Goal: Check status: Check status

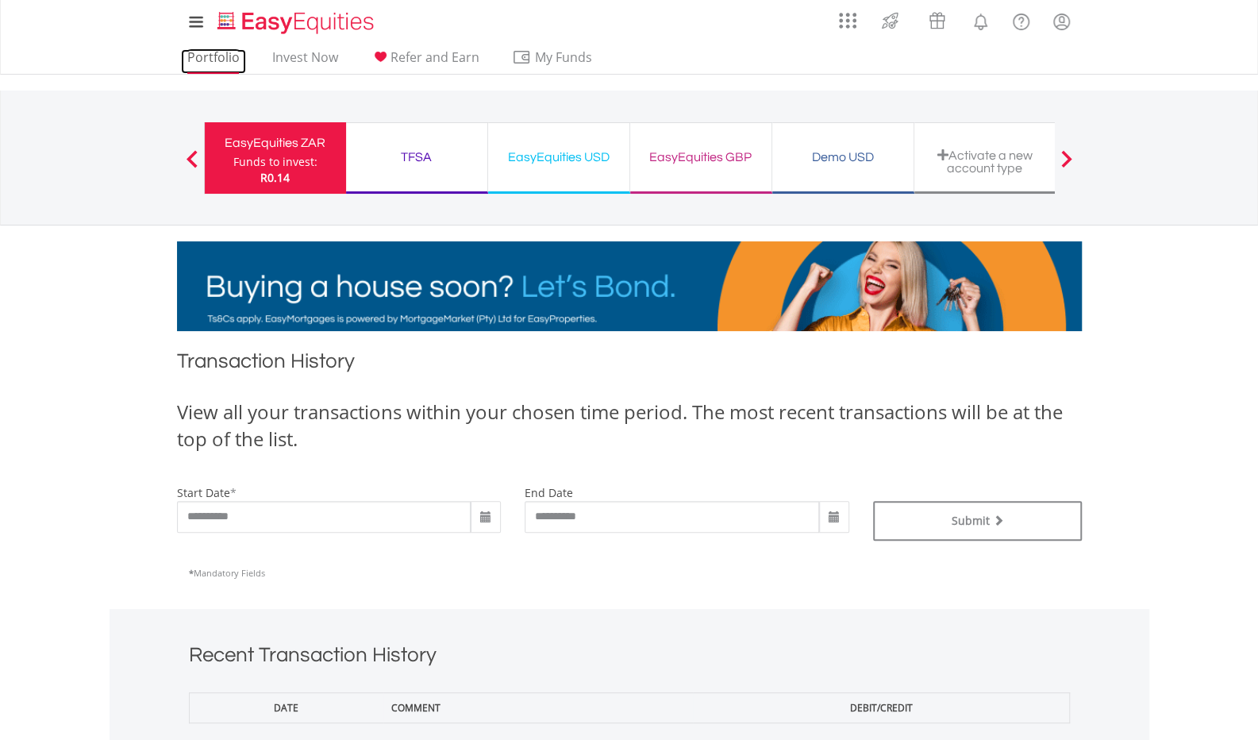
click at [211, 56] on link "Portfolio" at bounding box center [213, 61] width 65 height 25
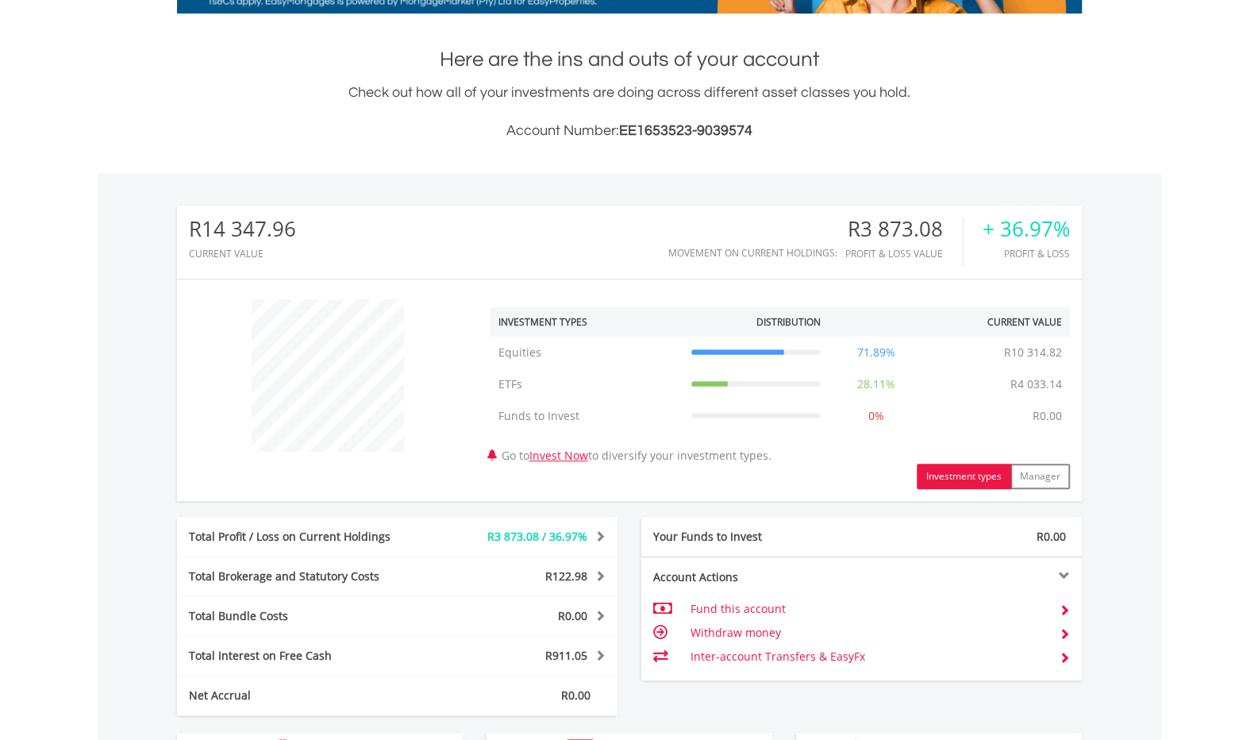
scroll to position [476, 0]
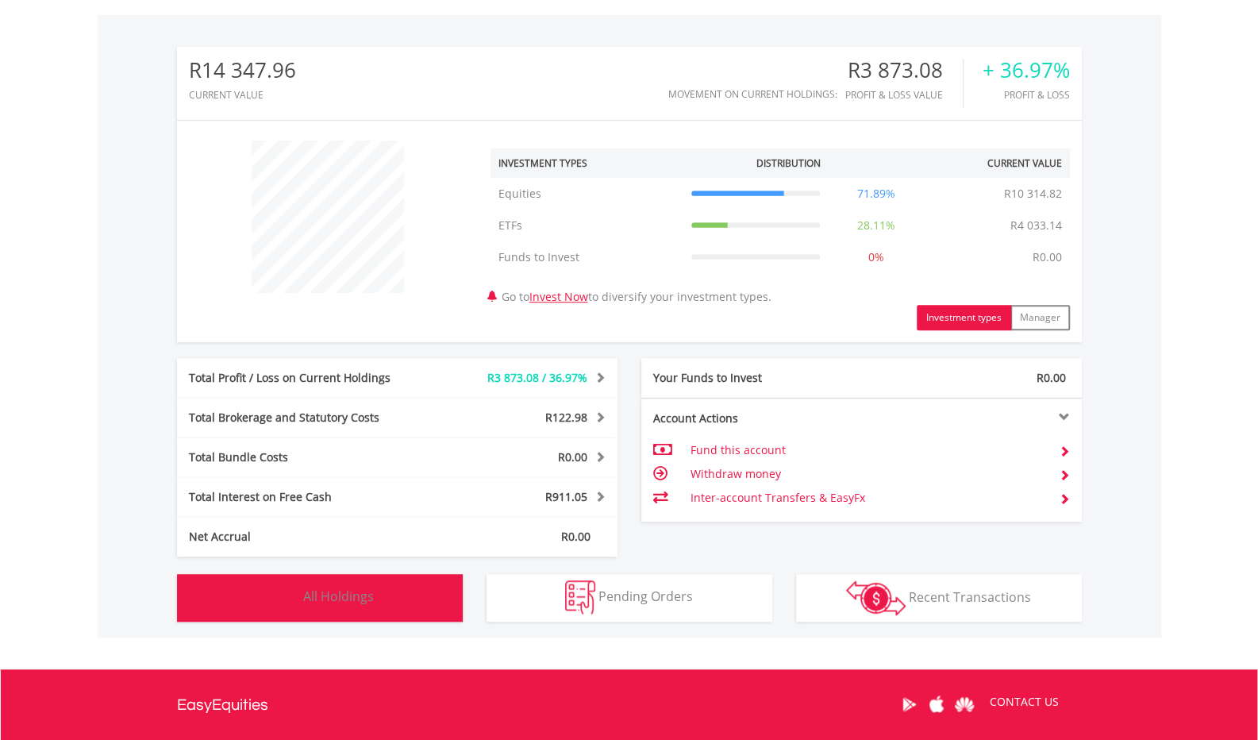
click at [391, 607] on button "Holdings All Holdings" at bounding box center [320, 598] width 286 height 48
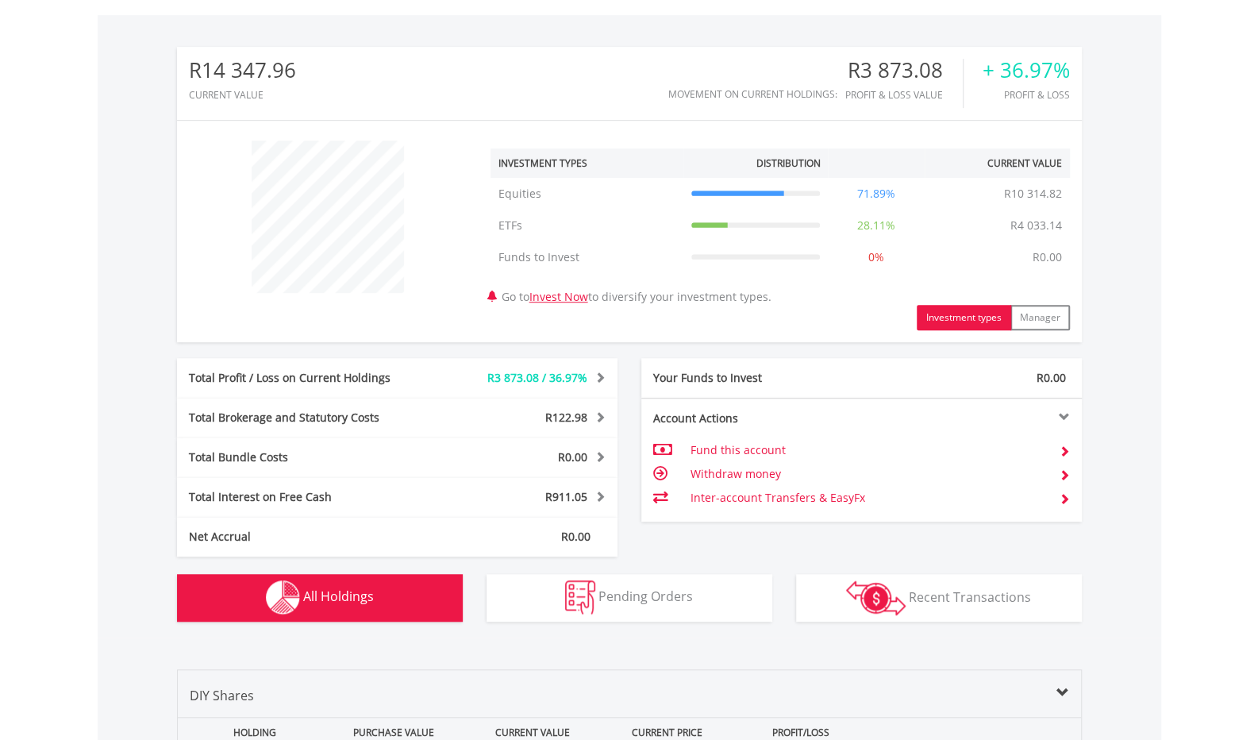
scroll to position [1145, 0]
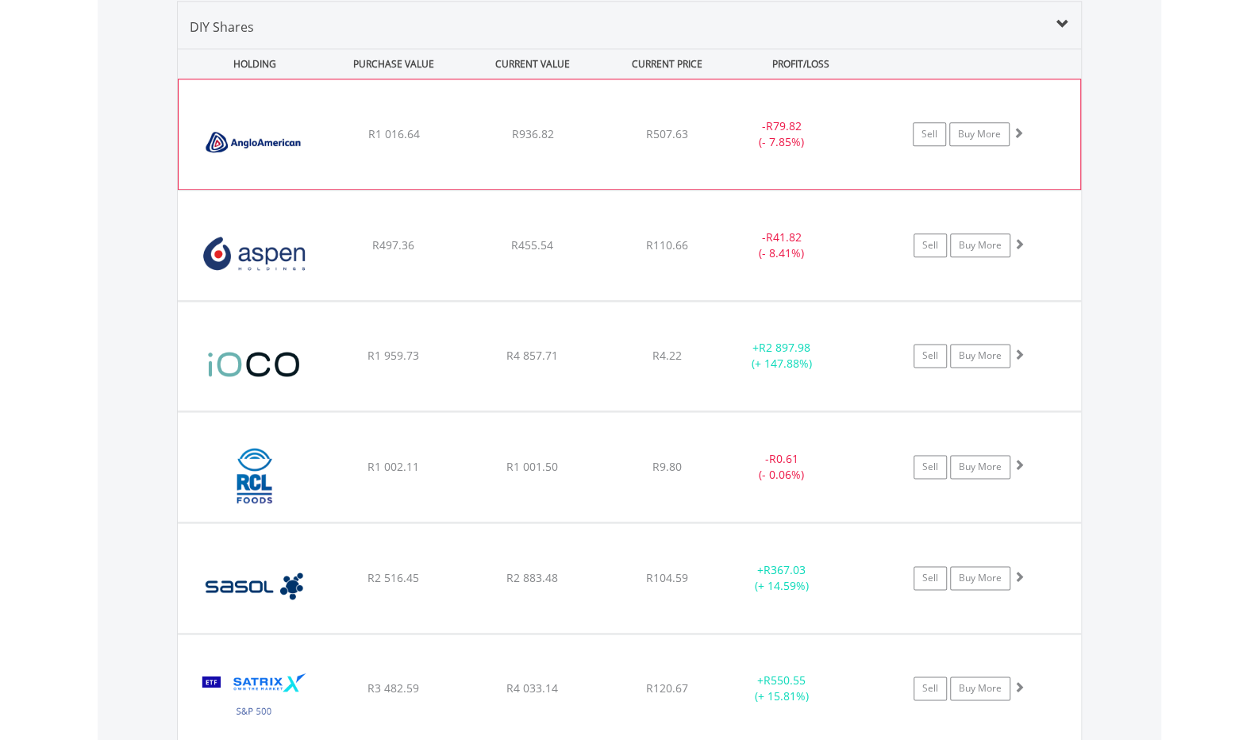
click at [811, 149] on div "﻿ Anglo American PLC R1 016.64 R936.82 R507.63 - R79.82 (- 7.85%) Sell Buy More" at bounding box center [630, 134] width 902 height 110
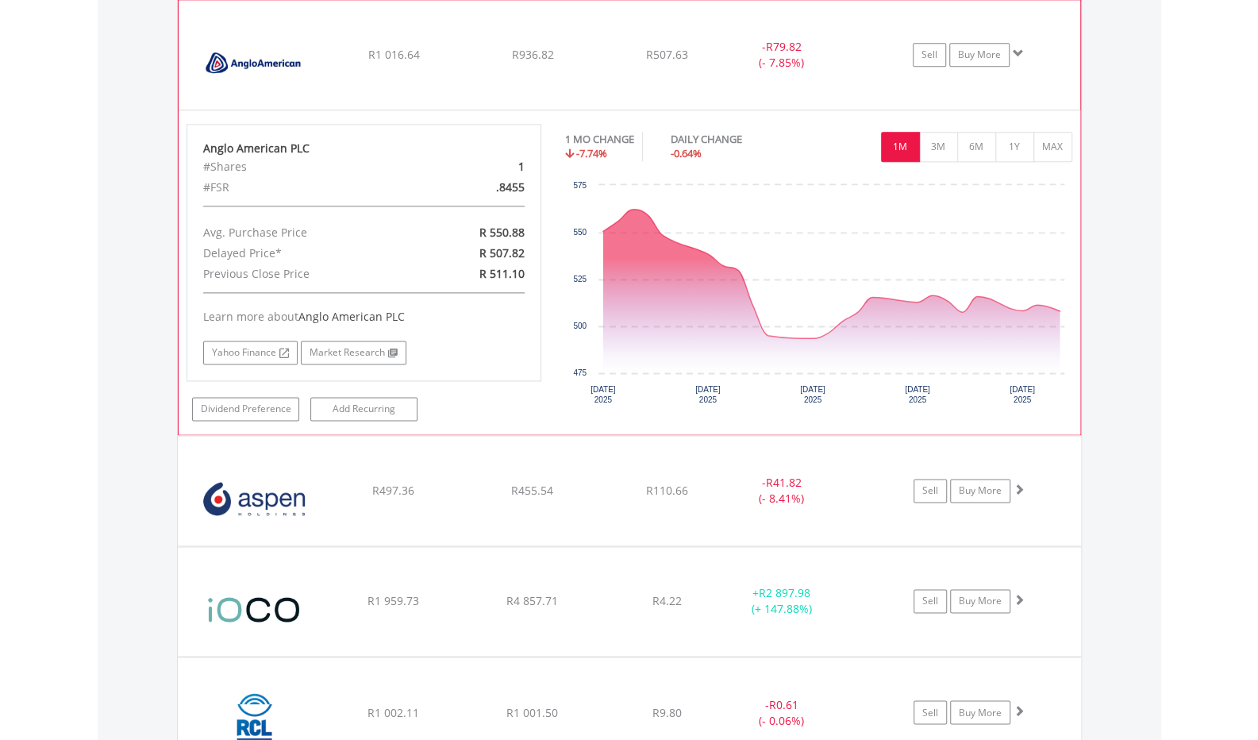
scroll to position [1065, 0]
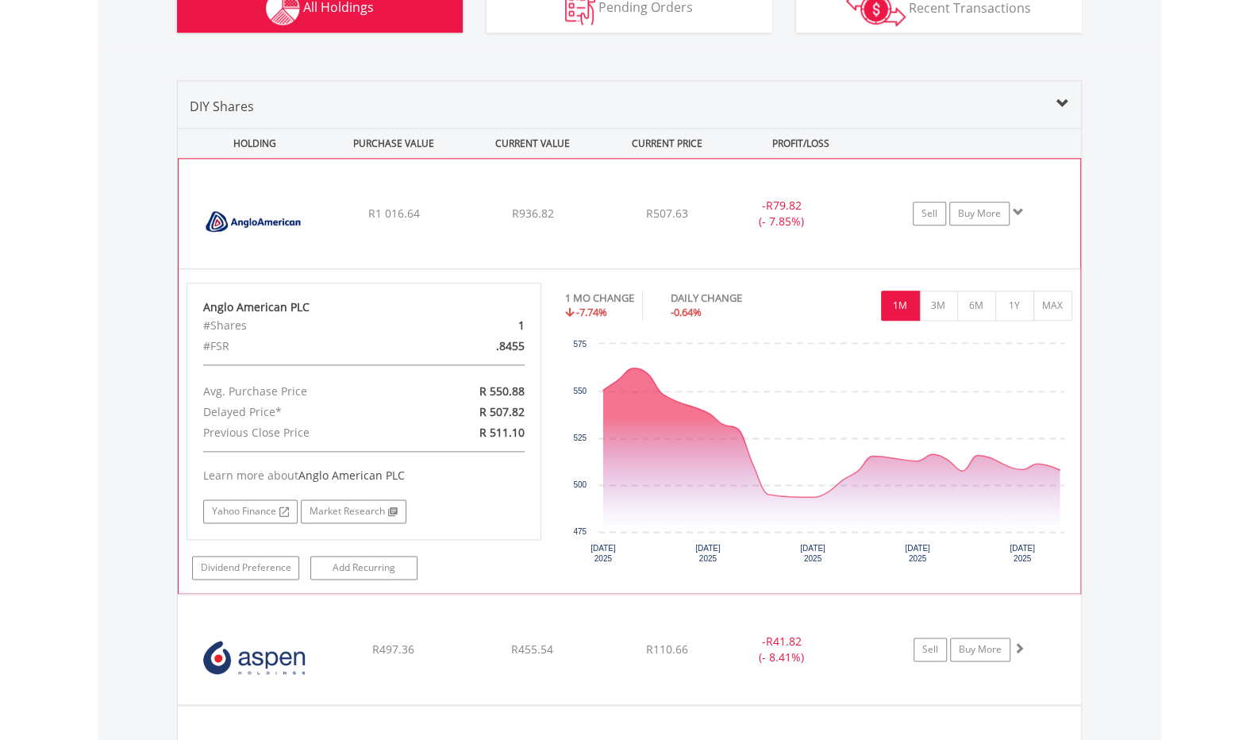
click at [1017, 211] on span at bounding box center [1018, 211] width 11 height 11
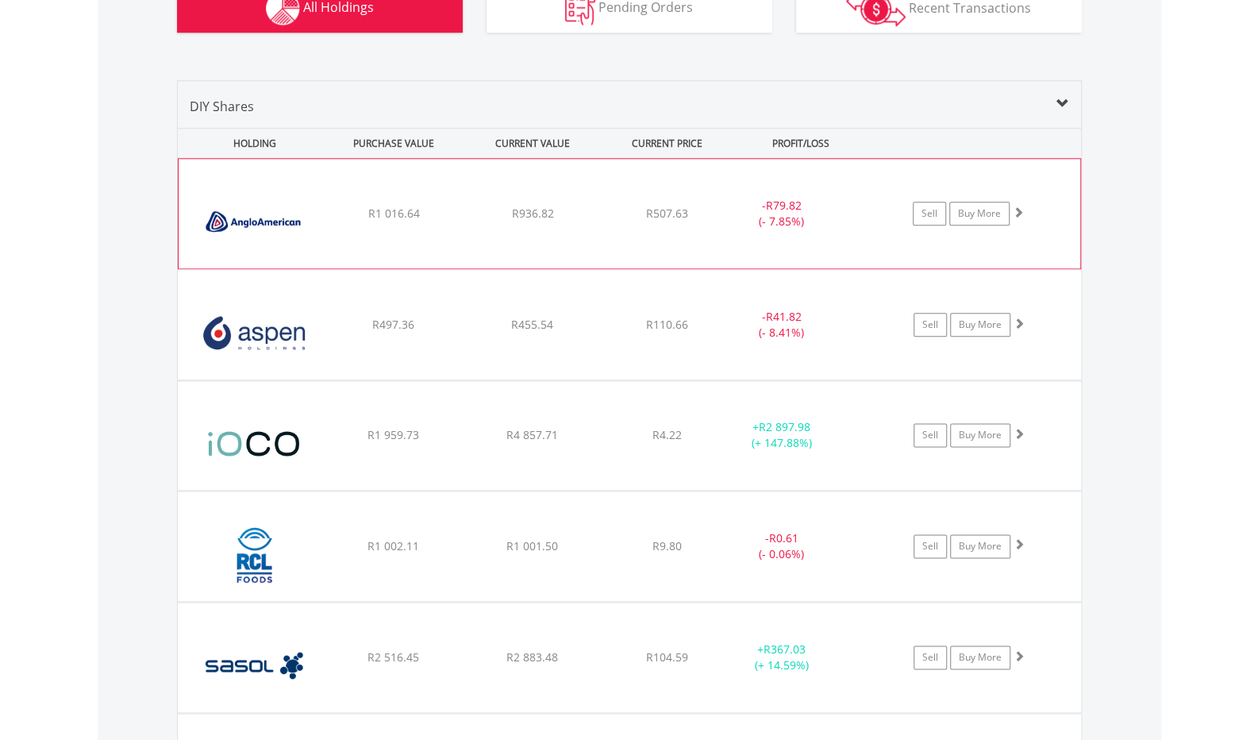
click at [1017, 211] on span at bounding box center [1018, 211] width 11 height 11
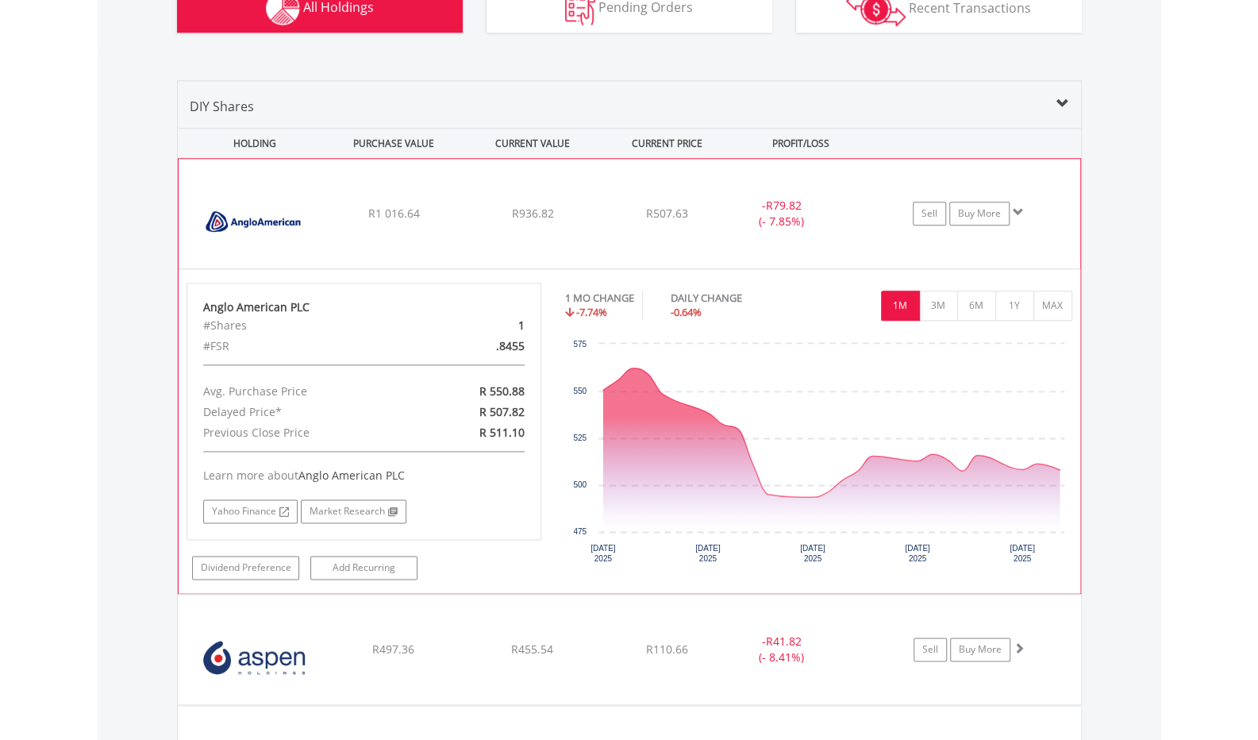
click at [395, 239] on div "﻿ Anglo American PLC R1 016.64 R936.82 R507.63 - R79.82 (- 7.85%) Sell Buy More" at bounding box center [630, 214] width 902 height 110
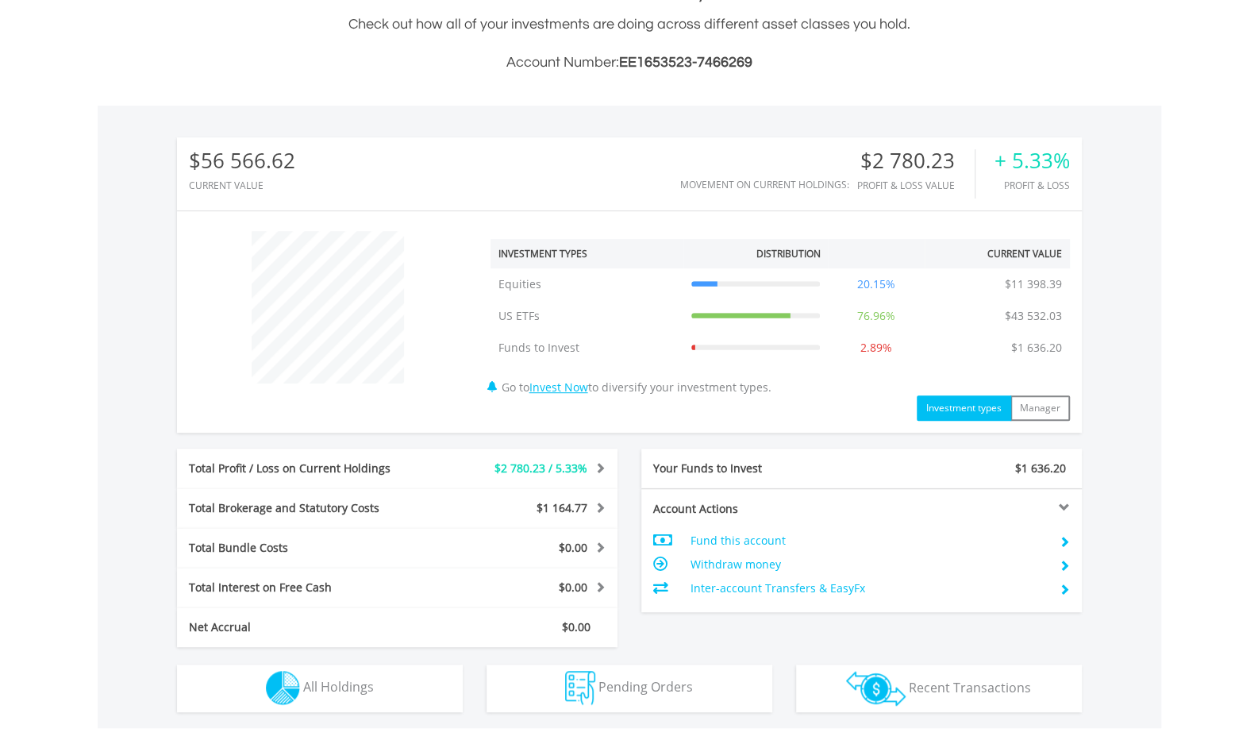
scroll to position [633, 0]
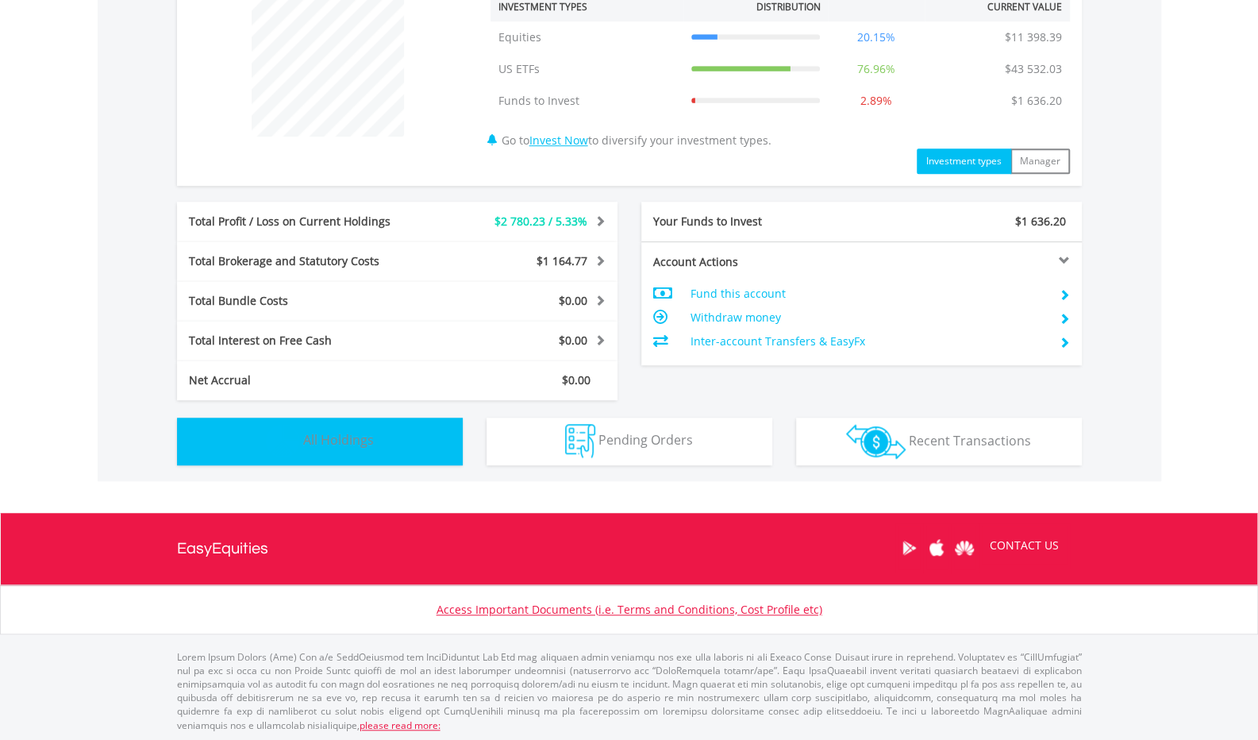
click at [340, 440] on span "All Holdings" at bounding box center [338, 439] width 71 height 17
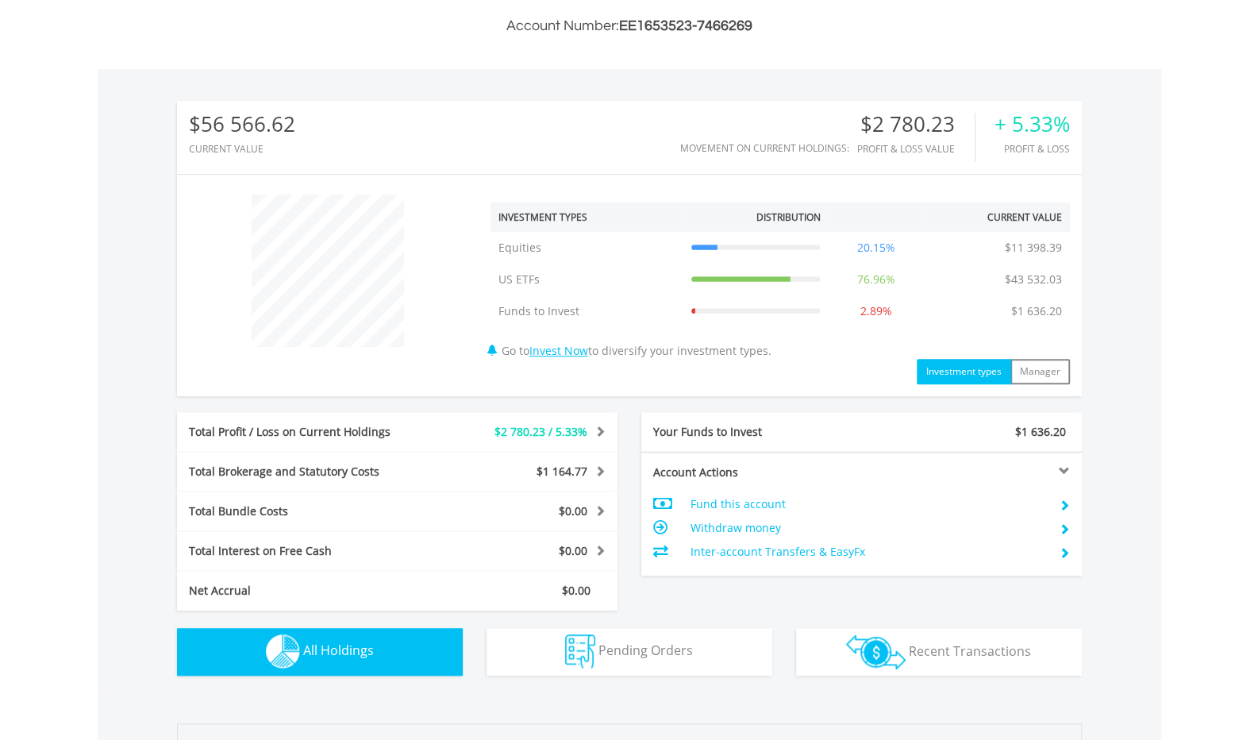
scroll to position [0, 0]
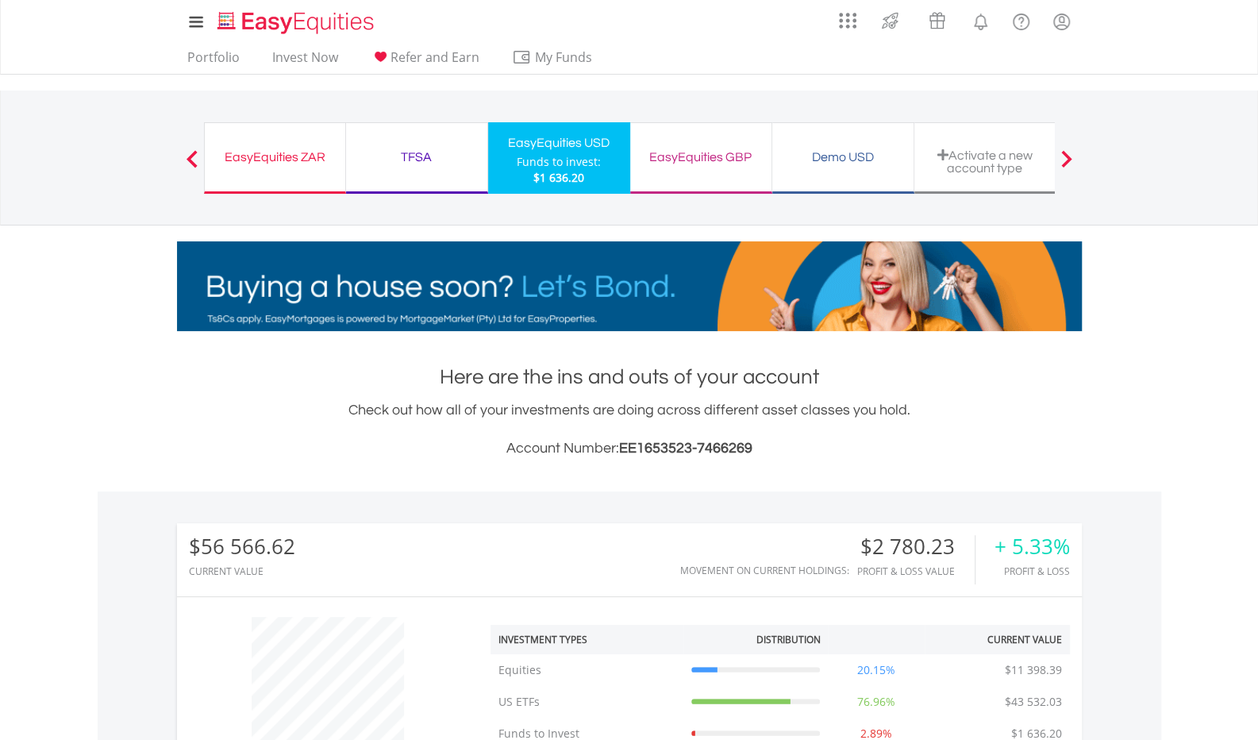
click at [716, 153] on div "EasyEquities GBP" at bounding box center [701, 157] width 122 height 22
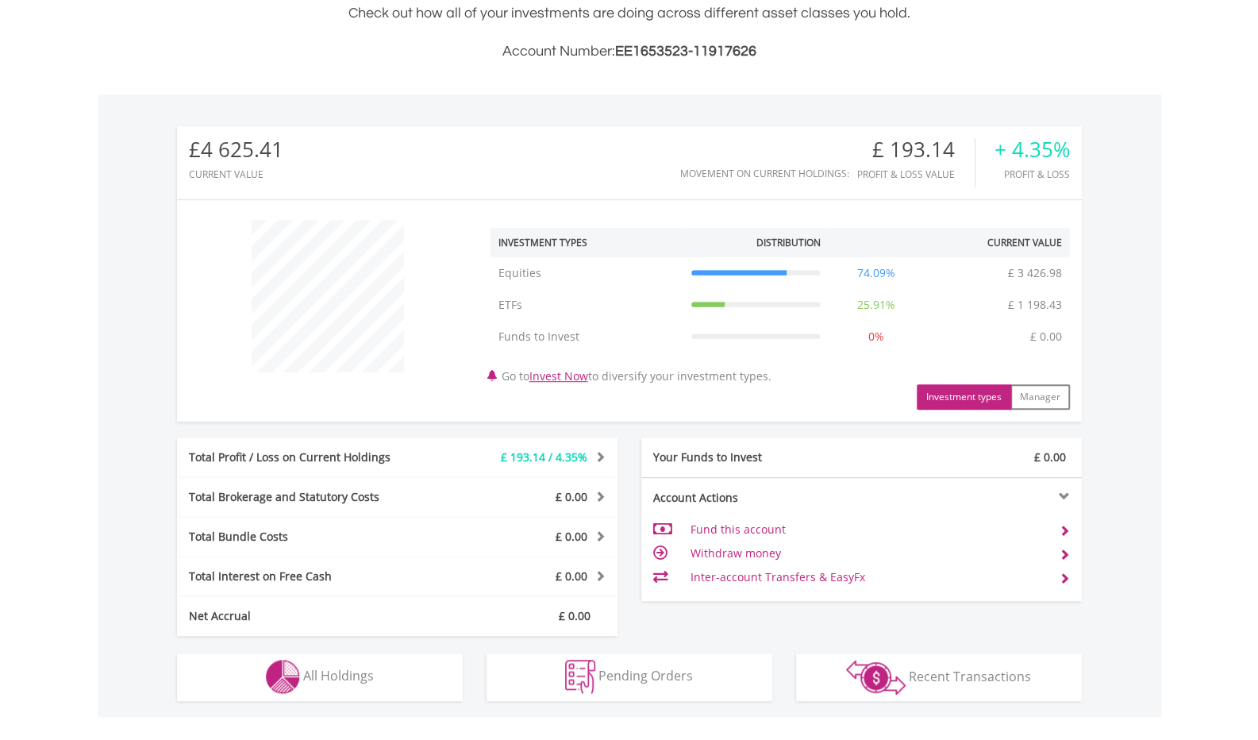
scroll to position [476, 0]
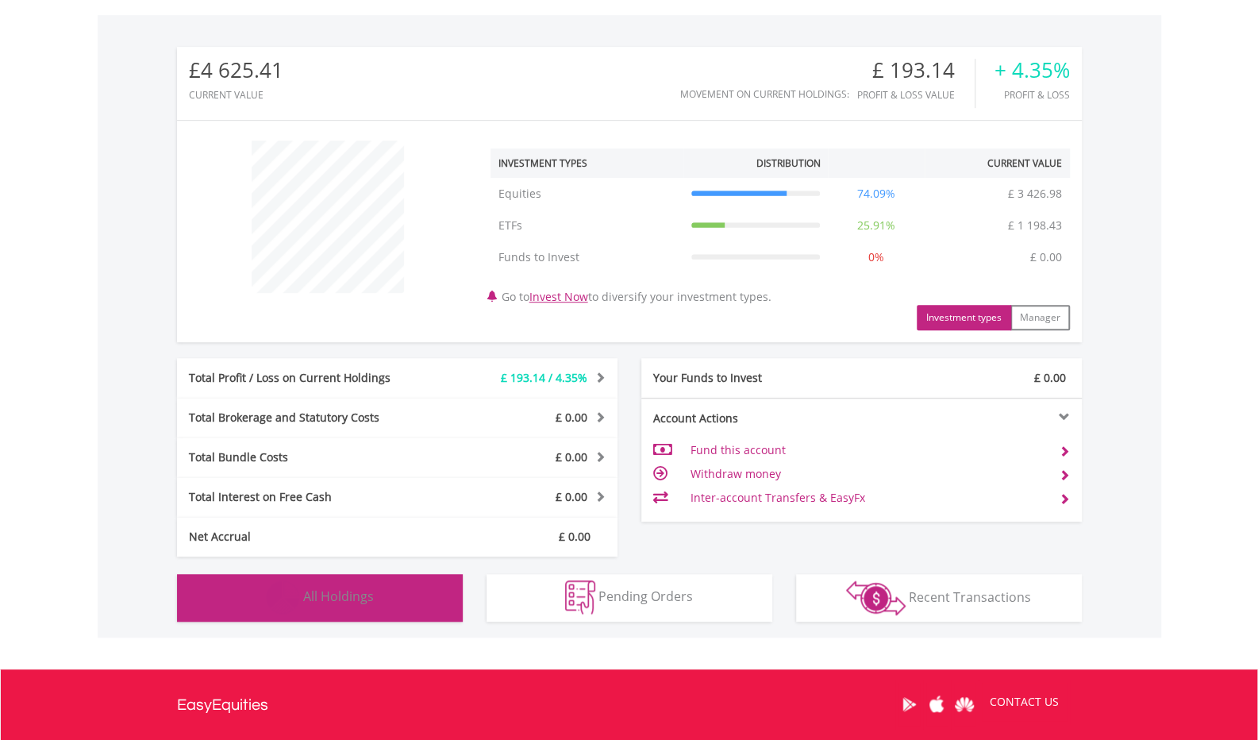
click at [400, 605] on button "Holdings All Holdings" at bounding box center [320, 598] width 286 height 48
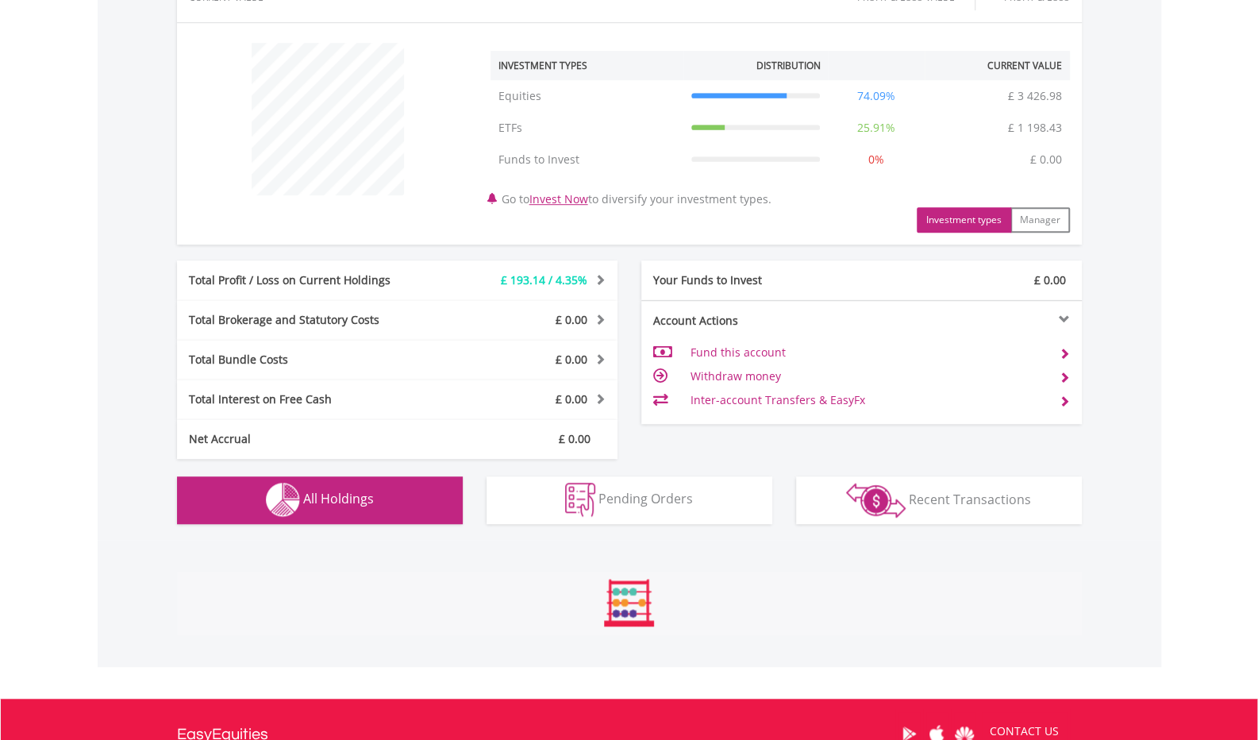
scroll to position [1145, 0]
